Goal: Task Accomplishment & Management: Use online tool/utility

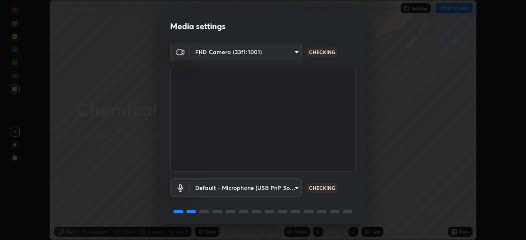
scroll to position [29, 0]
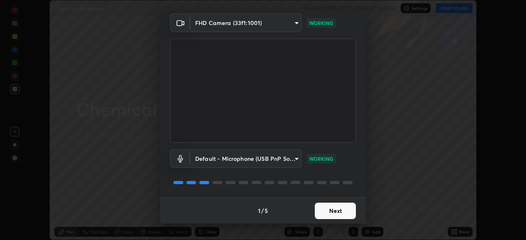
click at [335, 214] on button "Next" at bounding box center [335, 211] width 41 height 16
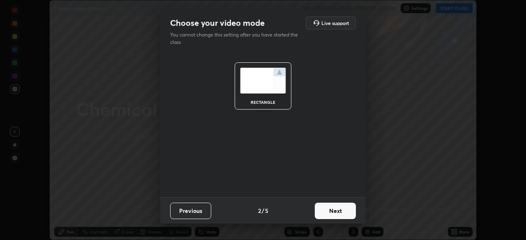
click at [335, 212] on button "Next" at bounding box center [335, 211] width 41 height 16
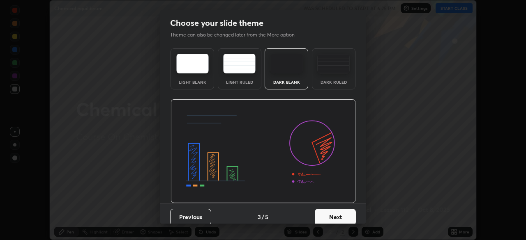
scroll to position [6, 0]
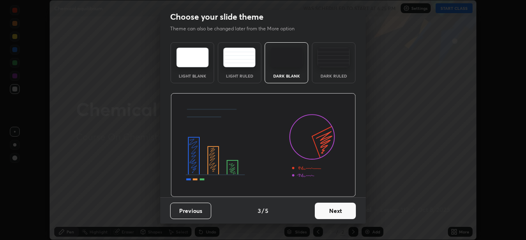
click at [336, 208] on button "Next" at bounding box center [335, 211] width 41 height 16
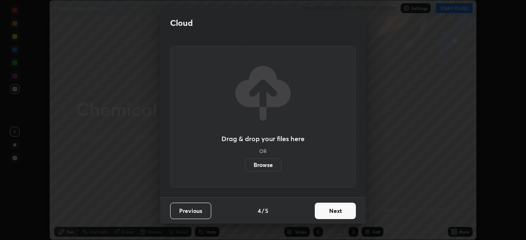
click at [347, 210] on button "Next" at bounding box center [335, 211] width 41 height 16
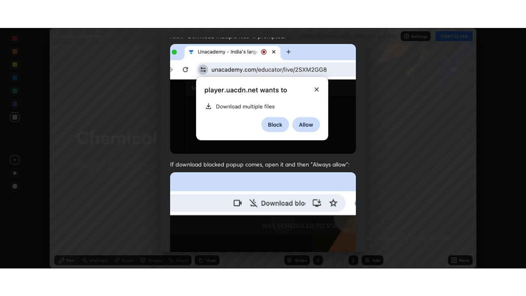
scroll to position [197, 0]
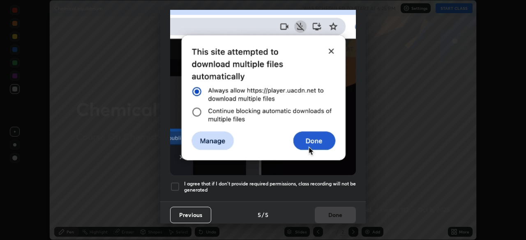
click at [331, 185] on h5 "I agree that if I don't provide required permissions, class recording will not …" at bounding box center [270, 187] width 172 height 13
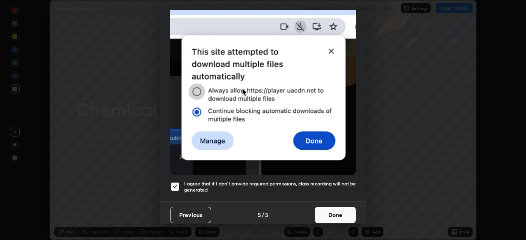
click at [340, 211] on button "Done" at bounding box center [335, 215] width 41 height 16
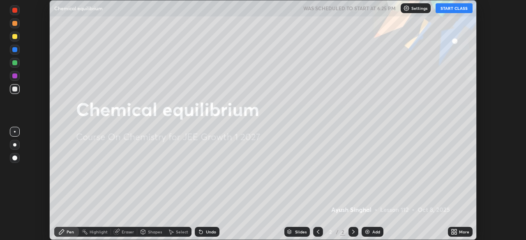
click at [455, 231] on icon at bounding box center [455, 231] width 2 height 2
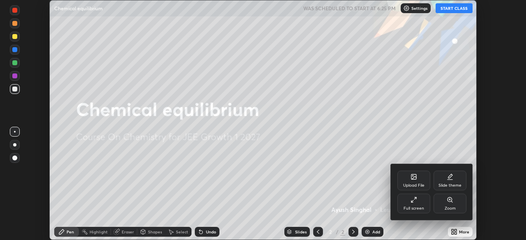
click at [412, 207] on div "Full screen" at bounding box center [413, 209] width 21 height 4
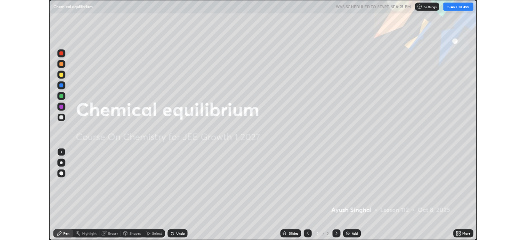
scroll to position [296, 526]
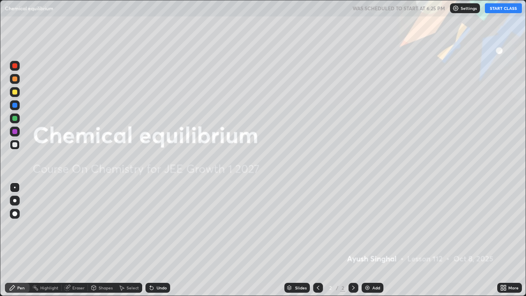
click at [377, 240] on div "Add" at bounding box center [376, 287] width 8 height 4
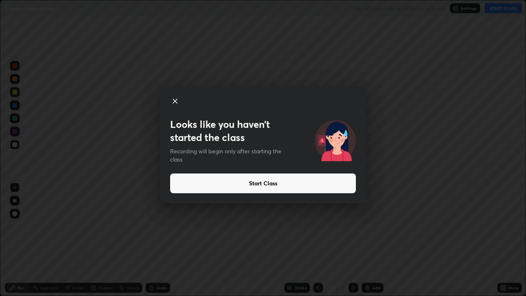
click at [267, 182] on button "Start Class" at bounding box center [263, 183] width 186 height 20
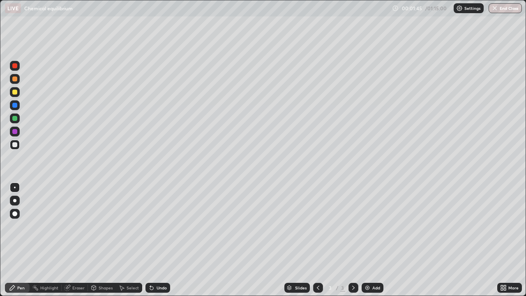
click at [18, 149] on div at bounding box center [15, 144] width 10 height 13
click at [154, 240] on icon at bounding box center [151, 287] width 7 height 7
click at [18, 143] on div at bounding box center [15, 145] width 10 height 10
click at [159, 240] on div "Undo" at bounding box center [156, 287] width 28 height 16
click at [159, 240] on div "Undo" at bounding box center [161, 287] width 10 height 4
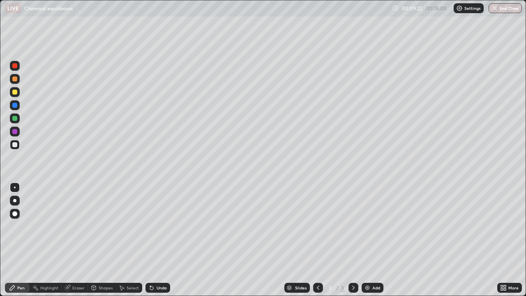
click at [352, 240] on icon at bounding box center [353, 287] width 7 height 7
click at [368, 240] on img at bounding box center [367, 287] width 7 height 7
click at [18, 146] on div at bounding box center [15, 145] width 10 height 10
click at [16, 92] on div at bounding box center [14, 92] width 5 height 5
click at [132, 240] on div "Select" at bounding box center [133, 287] width 12 height 4
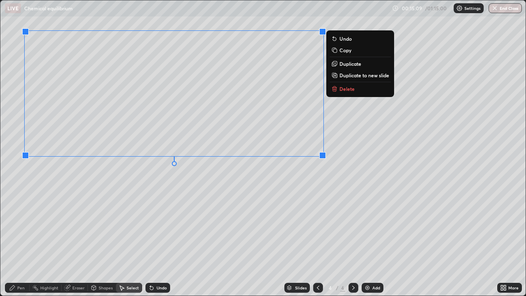
click at [145, 201] on div "0 ° Undo Copy Duplicate Duplicate to new slide Delete" at bounding box center [262, 147] width 525 height 295
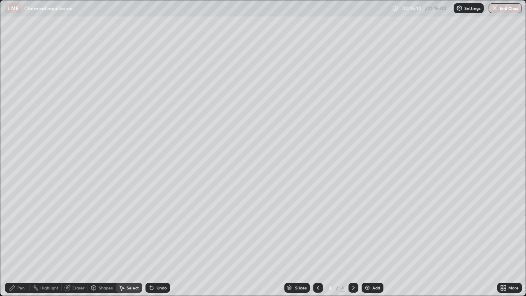
click at [24, 240] on div "Pen" at bounding box center [20, 287] width 7 height 4
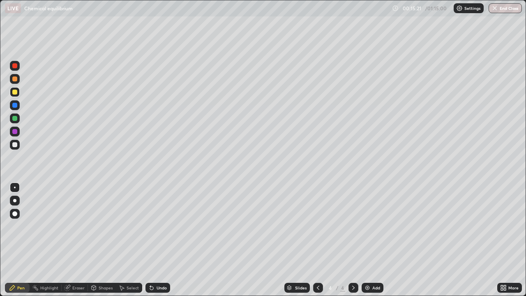
click at [369, 240] on img at bounding box center [367, 287] width 7 height 7
click at [15, 91] on div at bounding box center [14, 92] width 5 height 5
click at [15, 144] on div at bounding box center [14, 144] width 5 height 5
click at [15, 91] on div at bounding box center [14, 92] width 5 height 5
click at [313, 240] on div at bounding box center [318, 288] width 10 height 10
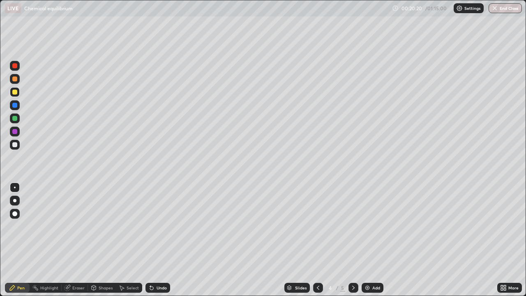
click at [15, 120] on div at bounding box center [14, 118] width 5 height 5
click at [153, 240] on div "Undo" at bounding box center [157, 288] width 25 height 10
click at [153, 240] on icon at bounding box center [151, 287] width 7 height 7
click at [150, 240] on icon at bounding box center [151, 287] width 3 height 3
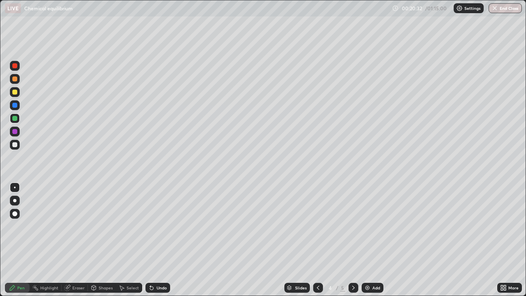
click at [150, 240] on icon at bounding box center [150, 285] width 1 height 1
click at [148, 240] on div "Undo" at bounding box center [157, 288] width 25 height 10
click at [150, 240] on icon at bounding box center [151, 287] width 7 height 7
click at [150, 240] on div "Undo" at bounding box center [157, 288] width 25 height 10
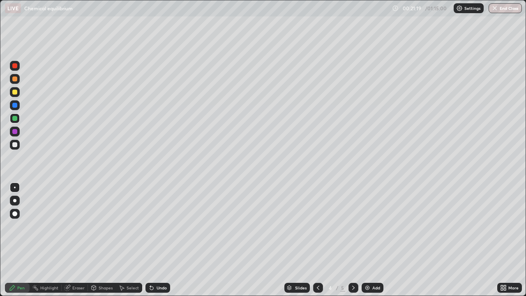
click at [150, 240] on div "Undo" at bounding box center [157, 288] width 25 height 10
click at [148, 240] on div "Undo" at bounding box center [157, 288] width 25 height 10
click at [147, 240] on div "Undo" at bounding box center [157, 288] width 25 height 10
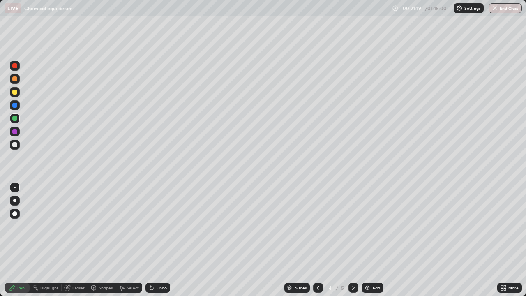
click at [145, 240] on div "Undo" at bounding box center [157, 288] width 25 height 10
click at [71, 240] on div "Eraser" at bounding box center [75, 288] width 26 height 10
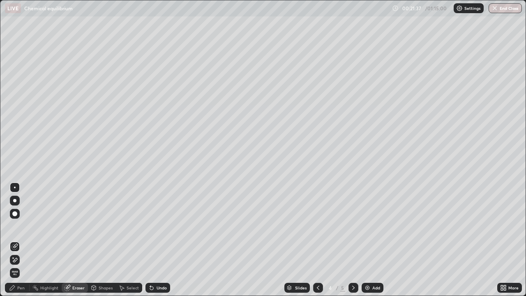
click at [21, 240] on div "Pen" at bounding box center [20, 287] width 7 height 4
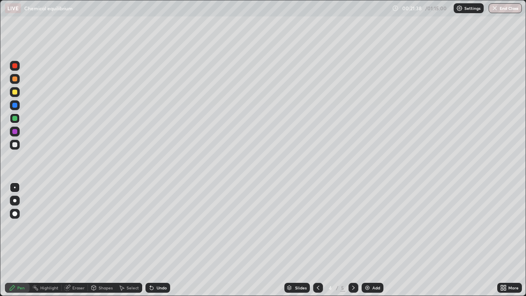
click at [24, 240] on div "Pen" at bounding box center [17, 288] width 25 height 10
click at [318, 240] on icon at bounding box center [318, 287] width 7 height 7
click at [352, 240] on icon at bounding box center [353, 287] width 7 height 7
click at [157, 240] on div "Undo" at bounding box center [161, 287] width 10 height 4
click at [161, 240] on div "Undo" at bounding box center [161, 287] width 10 height 4
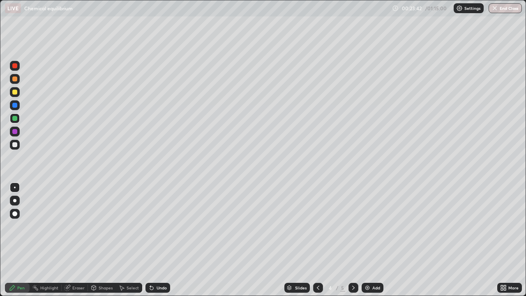
click at [157, 240] on div "Undo" at bounding box center [157, 288] width 25 height 10
click at [161, 240] on div "Undo" at bounding box center [161, 287] width 10 height 4
click at [162, 240] on div "Undo" at bounding box center [161, 287] width 10 height 4
click at [158, 240] on div "Undo" at bounding box center [161, 287] width 10 height 4
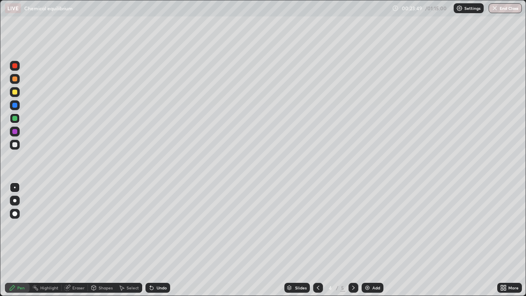
click at [161, 240] on div "Undo" at bounding box center [161, 287] width 10 height 4
click at [159, 240] on div "Undo" at bounding box center [161, 287] width 10 height 4
click at [155, 240] on div "Undo" at bounding box center [157, 288] width 25 height 10
click at [151, 240] on div "Undo" at bounding box center [157, 288] width 25 height 10
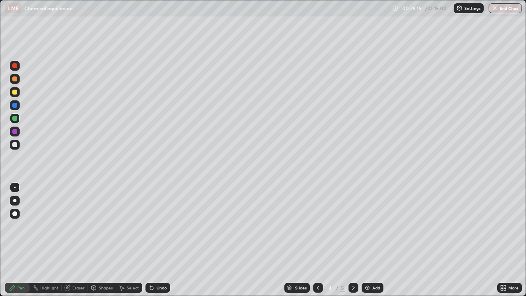
click at [153, 240] on div "Undo" at bounding box center [157, 288] width 25 height 10
click at [352, 240] on icon at bounding box center [353, 287] width 7 height 7
click at [368, 240] on div "Add" at bounding box center [372, 288] width 22 height 10
click at [15, 143] on div at bounding box center [14, 144] width 5 height 5
click at [16, 143] on div at bounding box center [14, 144] width 5 height 5
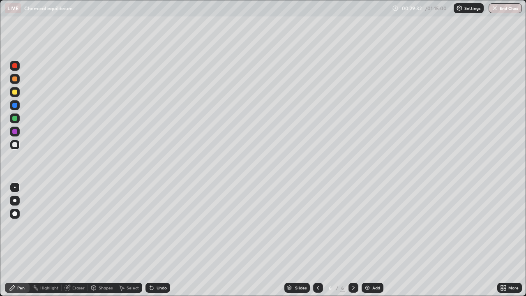
click at [16, 93] on div at bounding box center [14, 92] width 5 height 5
click at [168, 240] on div "Undo" at bounding box center [157, 288] width 25 height 10
click at [166, 240] on div "Undo" at bounding box center [157, 288] width 25 height 10
click at [16, 145] on div at bounding box center [14, 144] width 5 height 5
click at [156, 240] on div "Undo" at bounding box center [161, 287] width 10 height 4
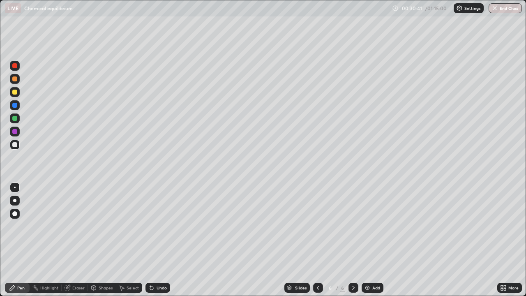
click at [18, 92] on div at bounding box center [15, 92] width 10 height 10
click at [19, 145] on div at bounding box center [15, 145] width 10 height 10
click at [15, 91] on div at bounding box center [14, 92] width 5 height 5
click at [367, 240] on img at bounding box center [367, 287] width 7 height 7
click at [14, 140] on div at bounding box center [15, 145] width 10 height 10
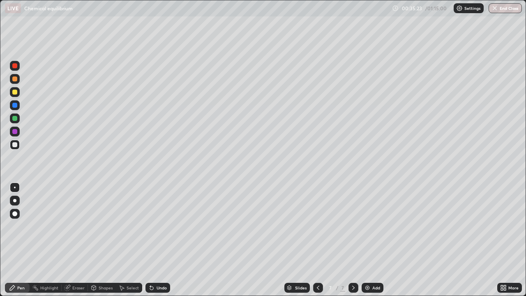
click at [156, 240] on div "Undo" at bounding box center [157, 288] width 25 height 10
click at [152, 240] on div "Undo" at bounding box center [157, 288] width 25 height 10
click at [159, 240] on div "Undo" at bounding box center [161, 287] width 10 height 4
click at [15, 132] on div at bounding box center [14, 131] width 5 height 5
click at [351, 240] on div at bounding box center [353, 288] width 10 height 10
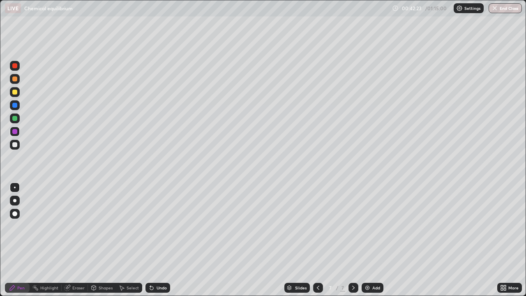
click at [368, 240] on img at bounding box center [367, 287] width 7 height 7
click at [317, 240] on icon at bounding box center [318, 287] width 7 height 7
click at [353, 240] on icon at bounding box center [353, 287] width 7 height 7
click at [16, 145] on div at bounding box center [14, 144] width 5 height 5
click at [12, 143] on div at bounding box center [14, 144] width 5 height 5
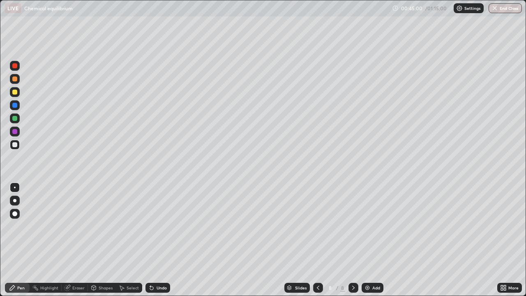
click at [163, 240] on div "Undo" at bounding box center [161, 287] width 10 height 4
click at [161, 240] on div "Undo" at bounding box center [161, 287] width 10 height 4
click at [160, 240] on div "Undo" at bounding box center [157, 288] width 25 height 10
click at [159, 240] on div "Undo" at bounding box center [157, 288] width 25 height 10
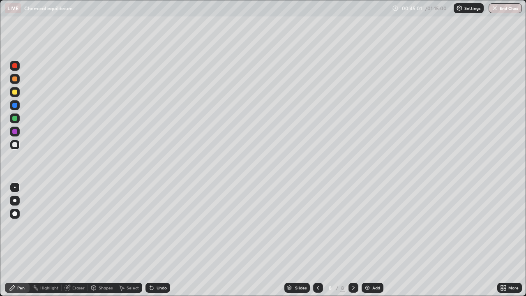
click at [158, 240] on div "Undo" at bounding box center [157, 288] width 25 height 10
click at [156, 240] on div "Undo" at bounding box center [157, 288] width 25 height 10
click at [18, 117] on div at bounding box center [15, 118] width 10 height 10
click at [16, 145] on div at bounding box center [14, 144] width 5 height 5
click at [352, 240] on icon at bounding box center [353, 287] width 7 height 7
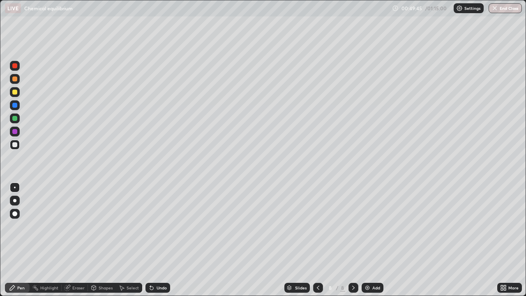
click at [369, 240] on img at bounding box center [367, 287] width 7 height 7
click at [18, 142] on div at bounding box center [15, 145] width 10 height 10
click at [17, 93] on div at bounding box center [14, 92] width 5 height 5
click at [15, 145] on div at bounding box center [14, 144] width 5 height 5
click at [163, 240] on div "Undo" at bounding box center [157, 288] width 25 height 10
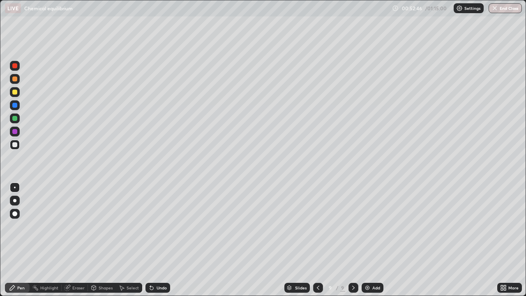
click at [501, 8] on button "End Class" at bounding box center [504, 8] width 33 height 10
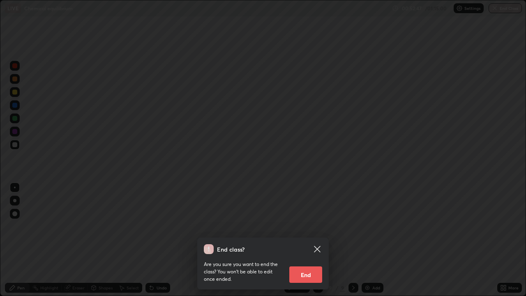
click at [304, 240] on button "End" at bounding box center [305, 274] width 33 height 16
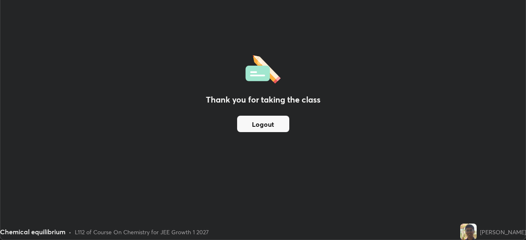
scroll to position [40836, 40550]
